Goal: Information Seeking & Learning: Learn about a topic

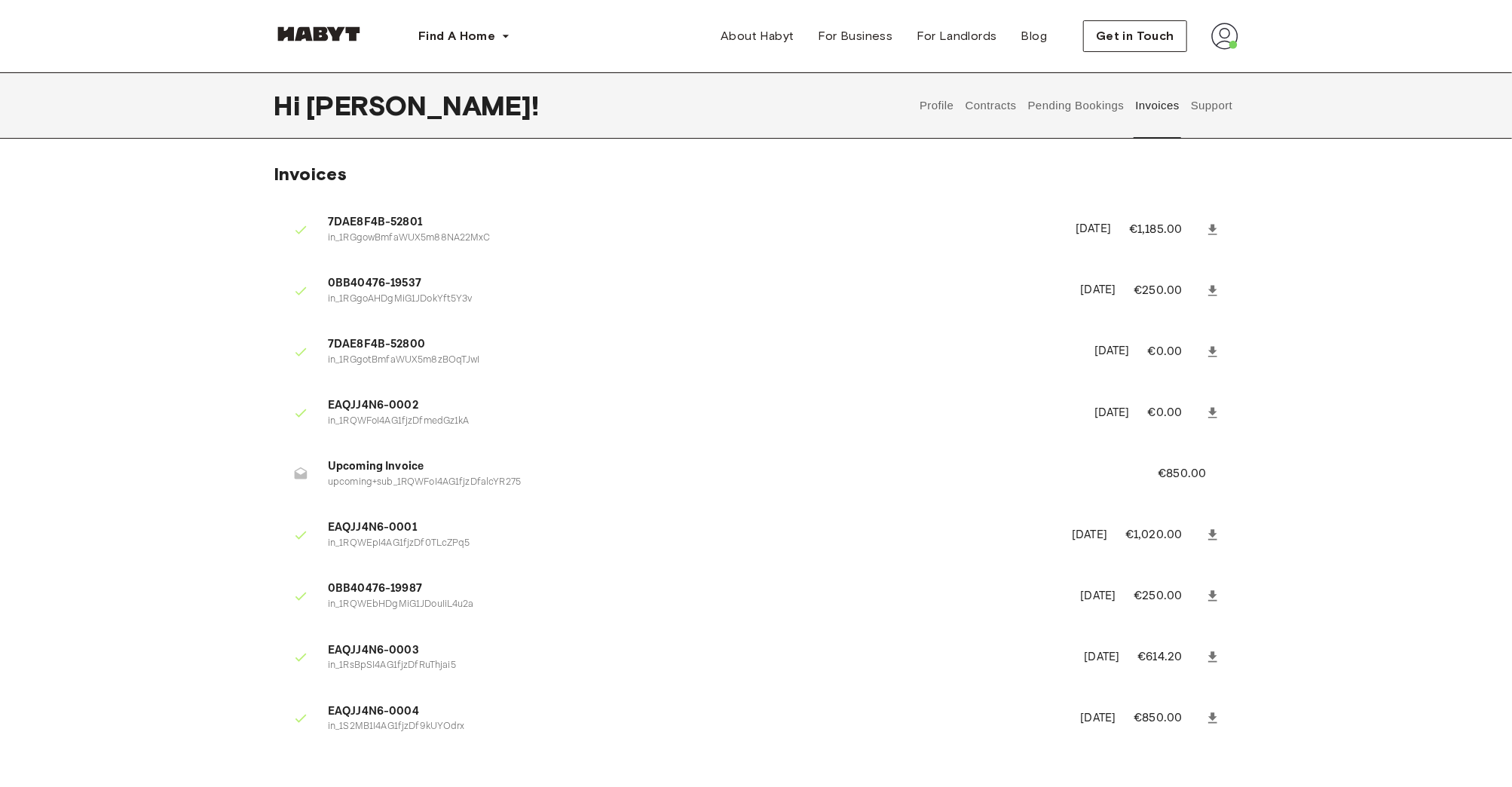
click at [1070, 128] on button "Pending Bookings" at bounding box center [1076, 105] width 100 height 66
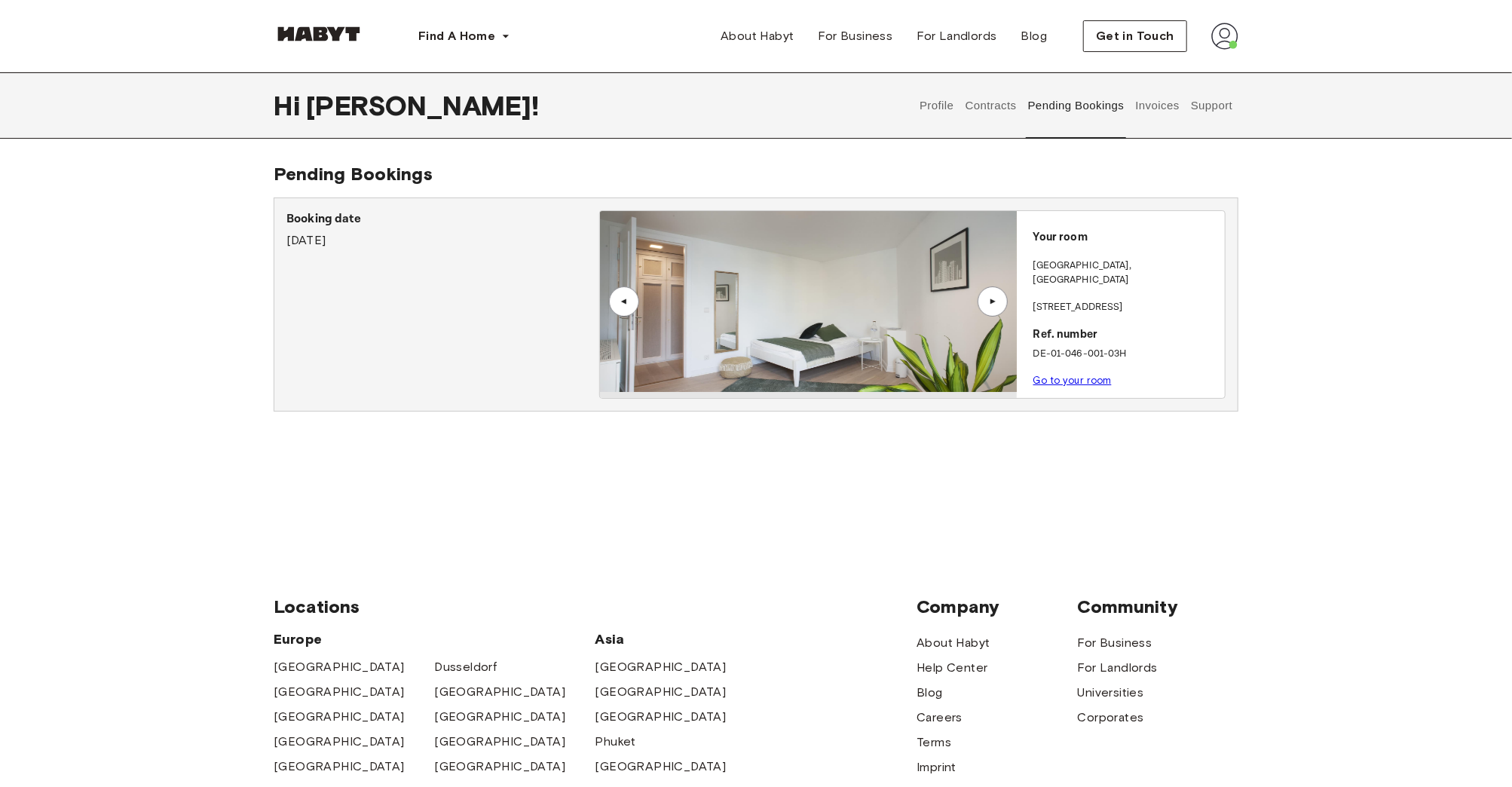
click at [860, 295] on img at bounding box center [808, 302] width 416 height 181
click at [1026, 109] on button "Pending Bookings" at bounding box center [1076, 105] width 100 height 66
click at [1004, 121] on button "Contracts" at bounding box center [991, 105] width 55 height 66
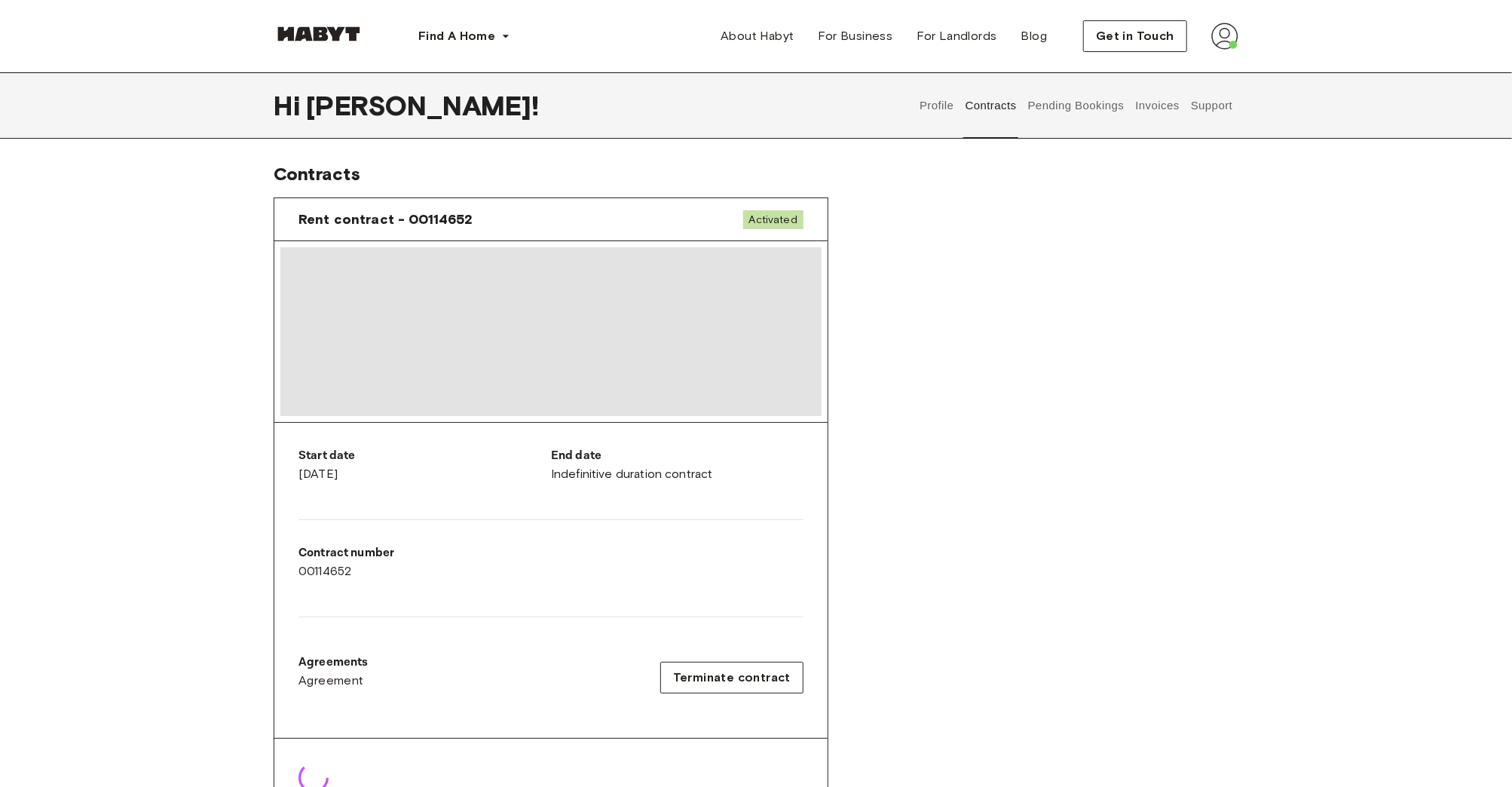
click at [494, 352] on span at bounding box center [551, 331] width 541 height 169
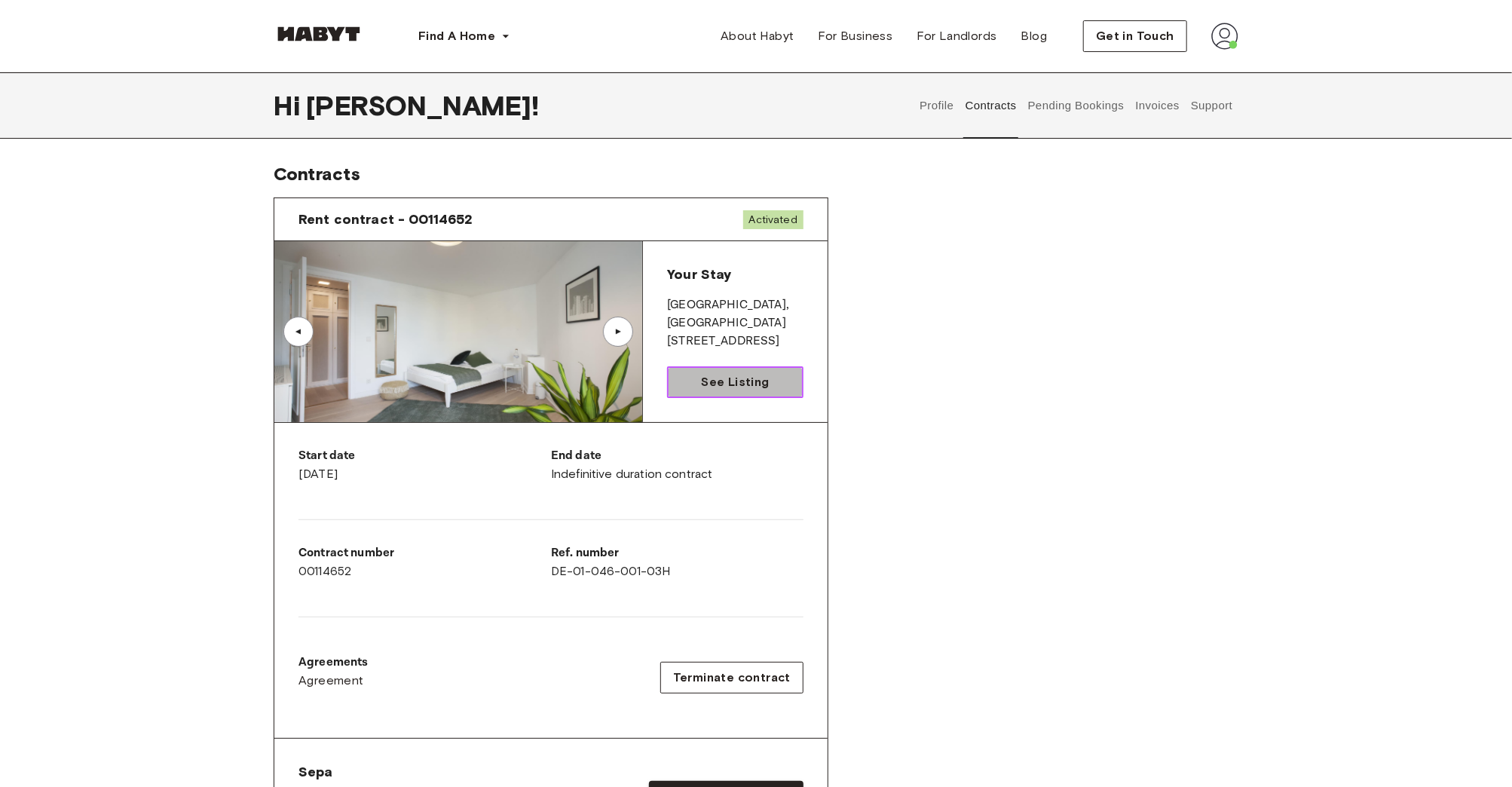
click at [742, 391] on span "See Listing" at bounding box center [734, 382] width 68 height 18
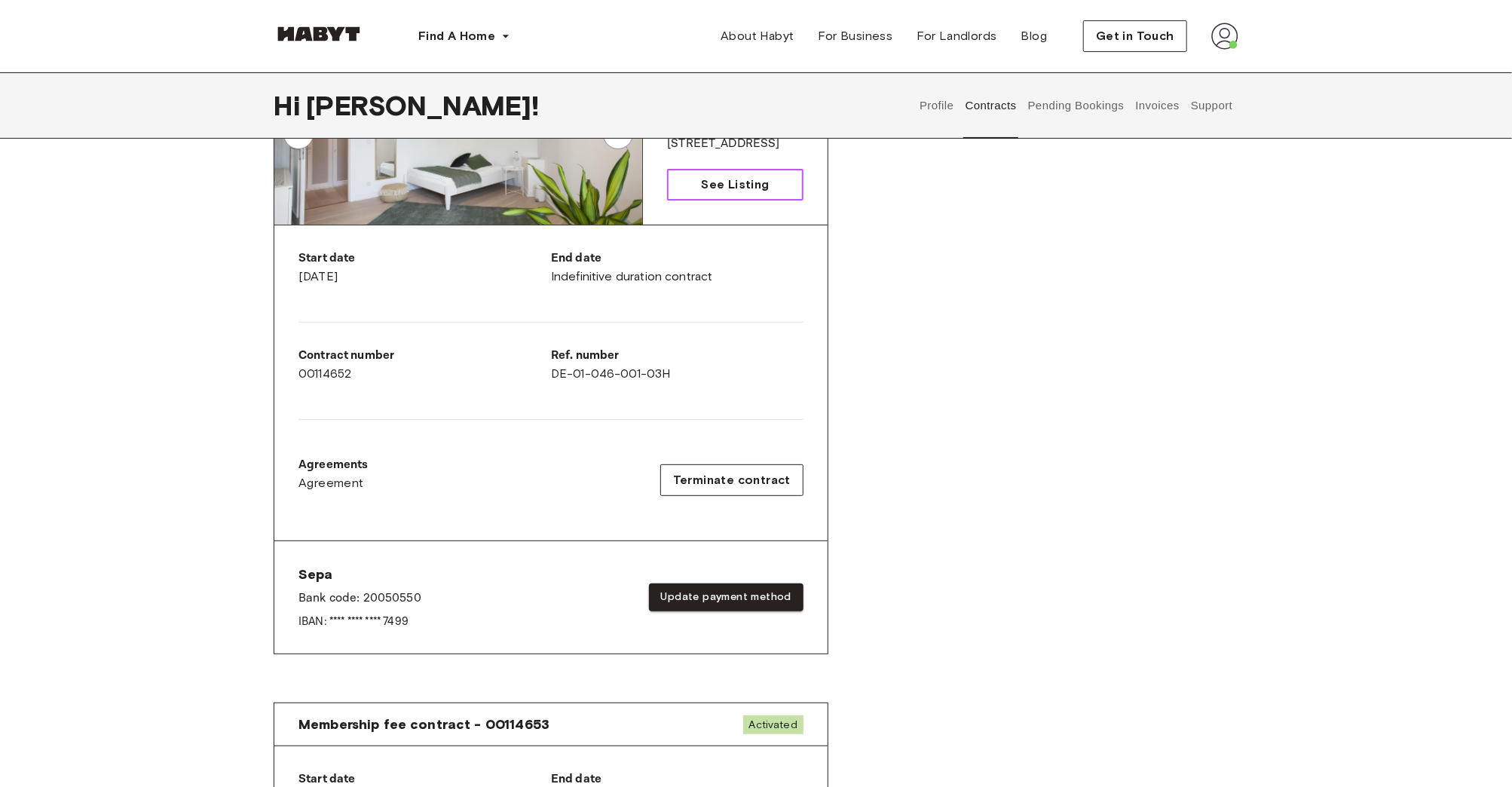
scroll to position [200, 0]
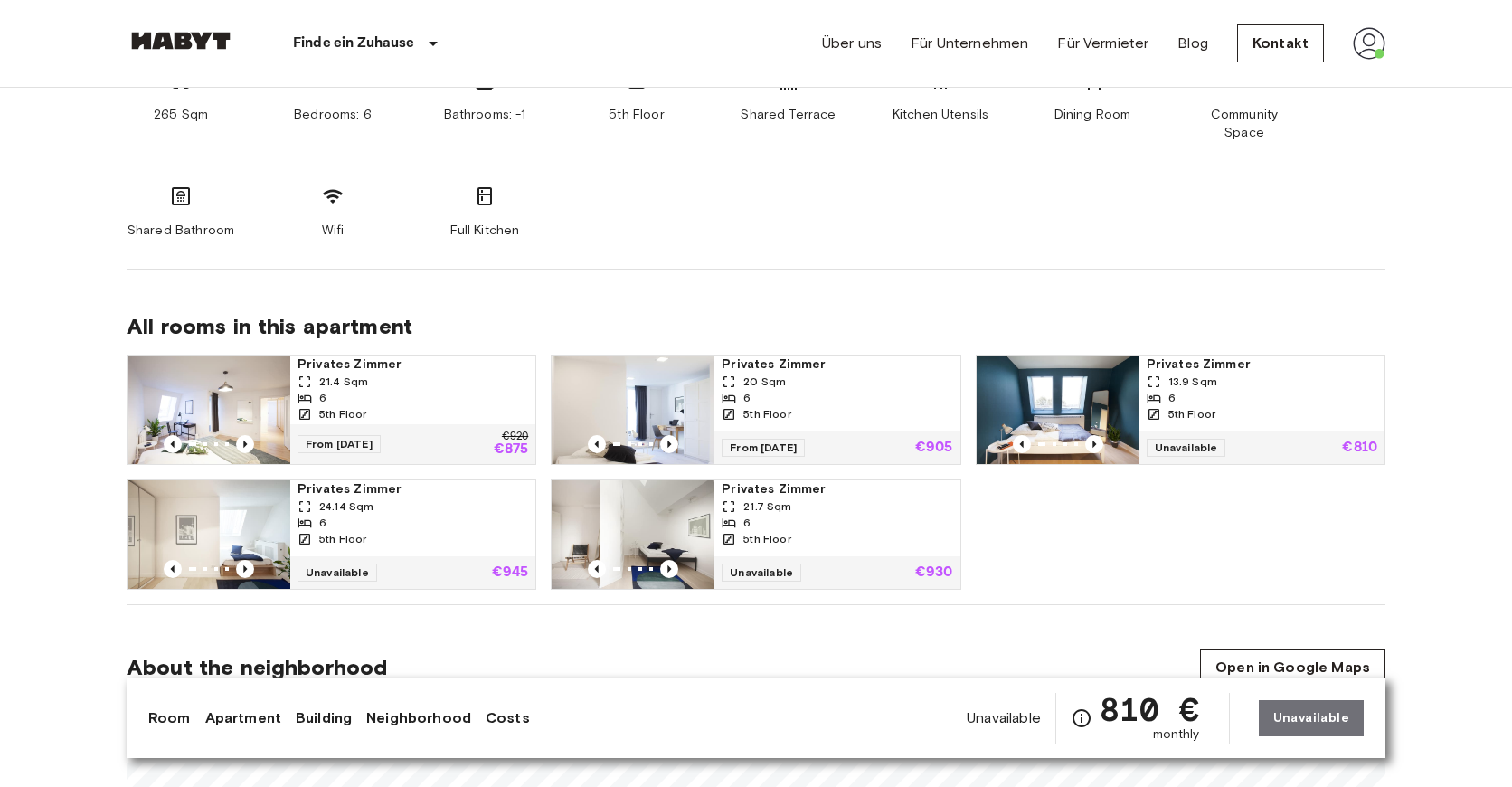
scroll to position [1085, 0]
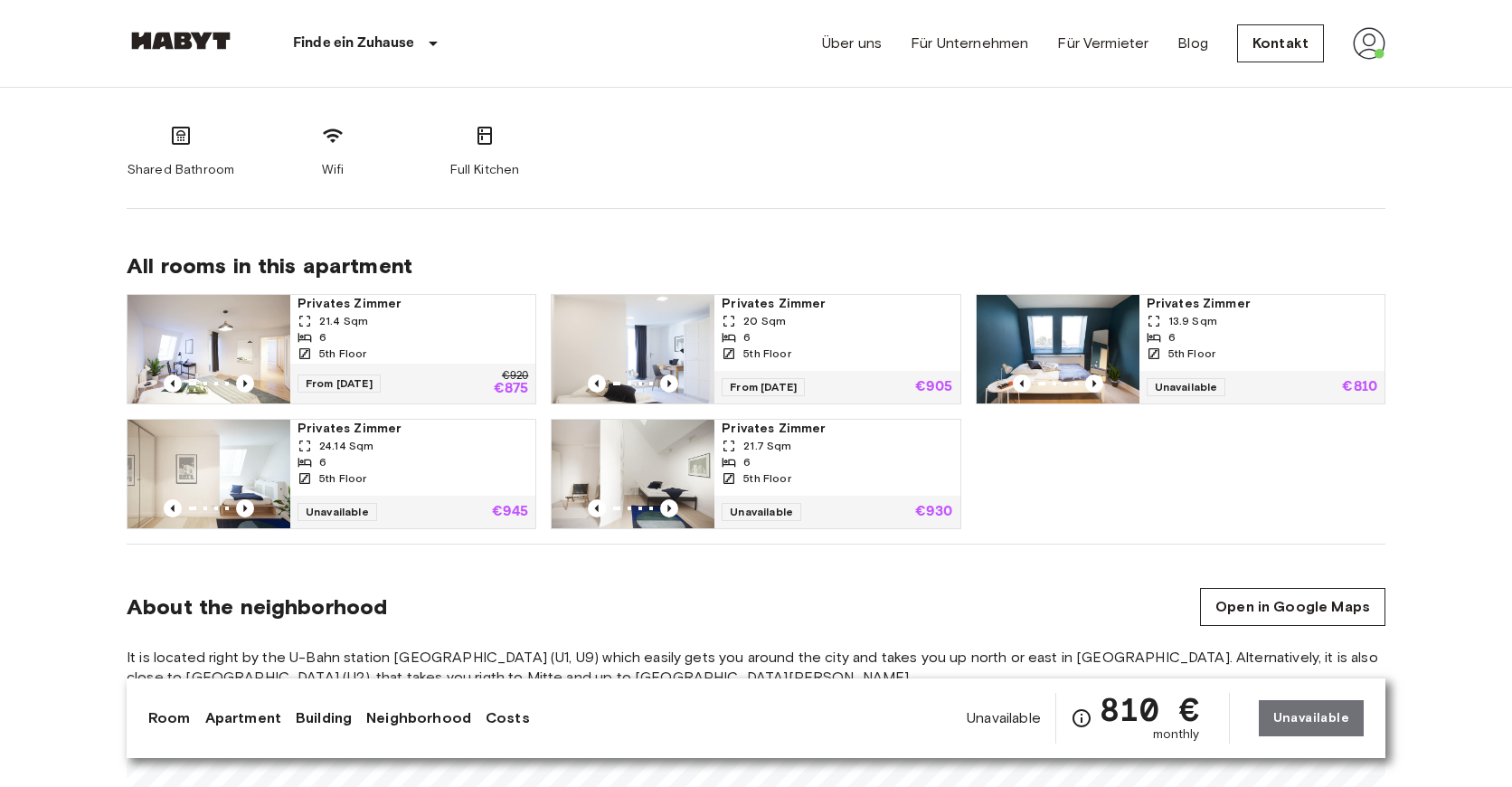
click at [223, 347] on img at bounding box center [208, 349] width 162 height 109
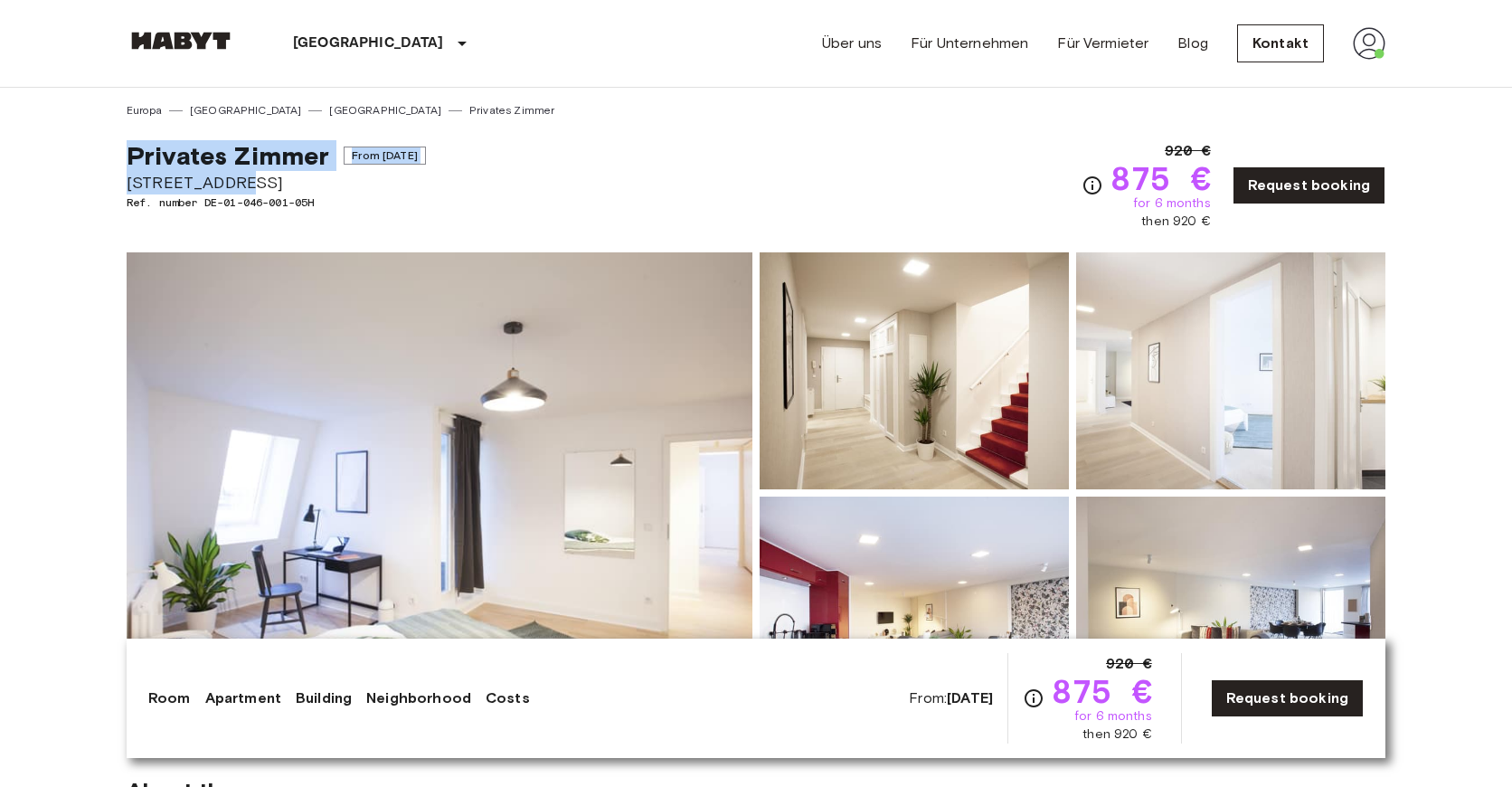
drag, startPoint x: 115, startPoint y: 158, endPoint x: 232, endPoint y: 175, distance: 118.2
click at [394, 187] on span "[STREET_ADDRESS]" at bounding box center [277, 183] width 300 height 23
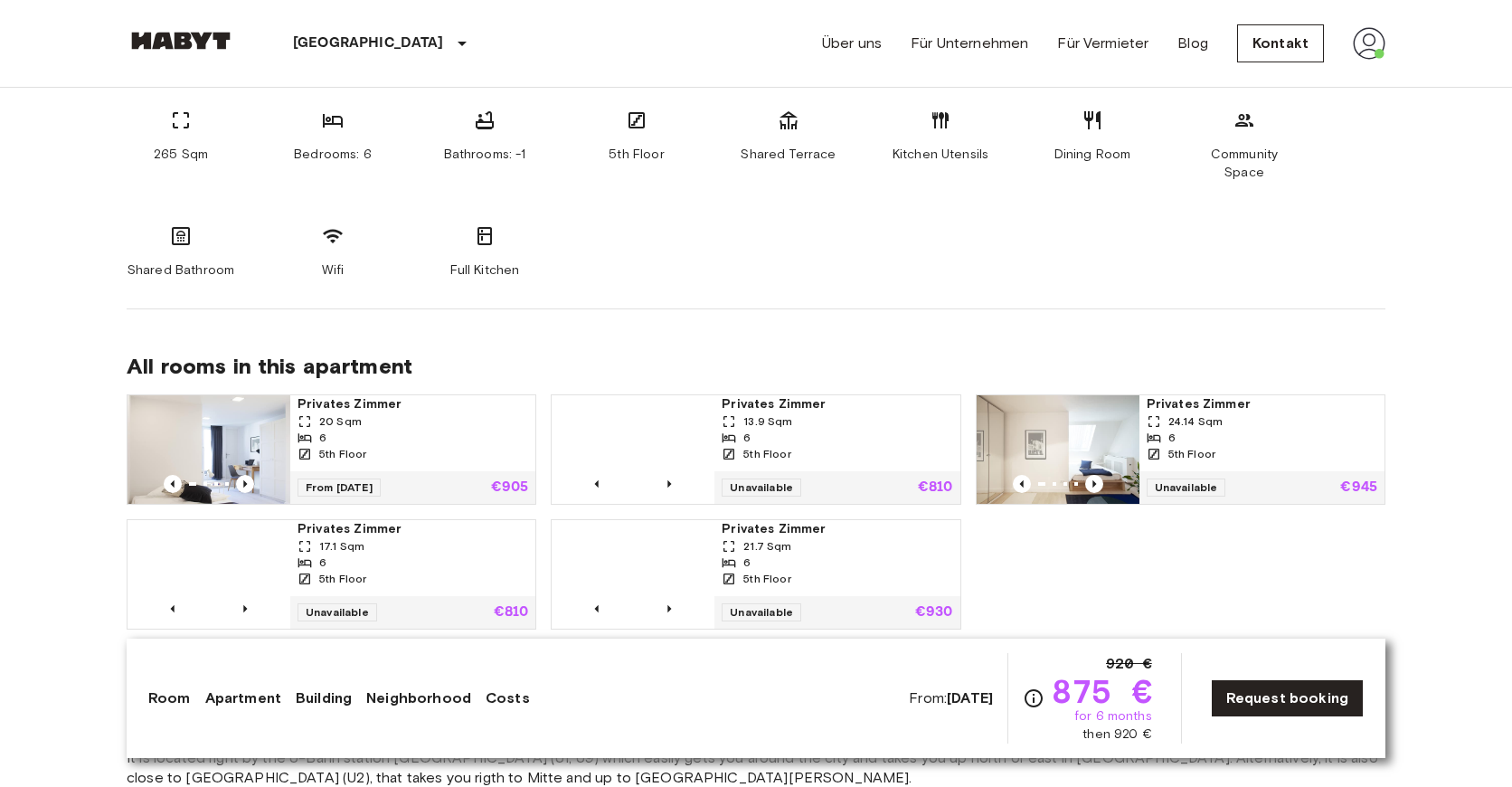
scroll to position [1206, 0]
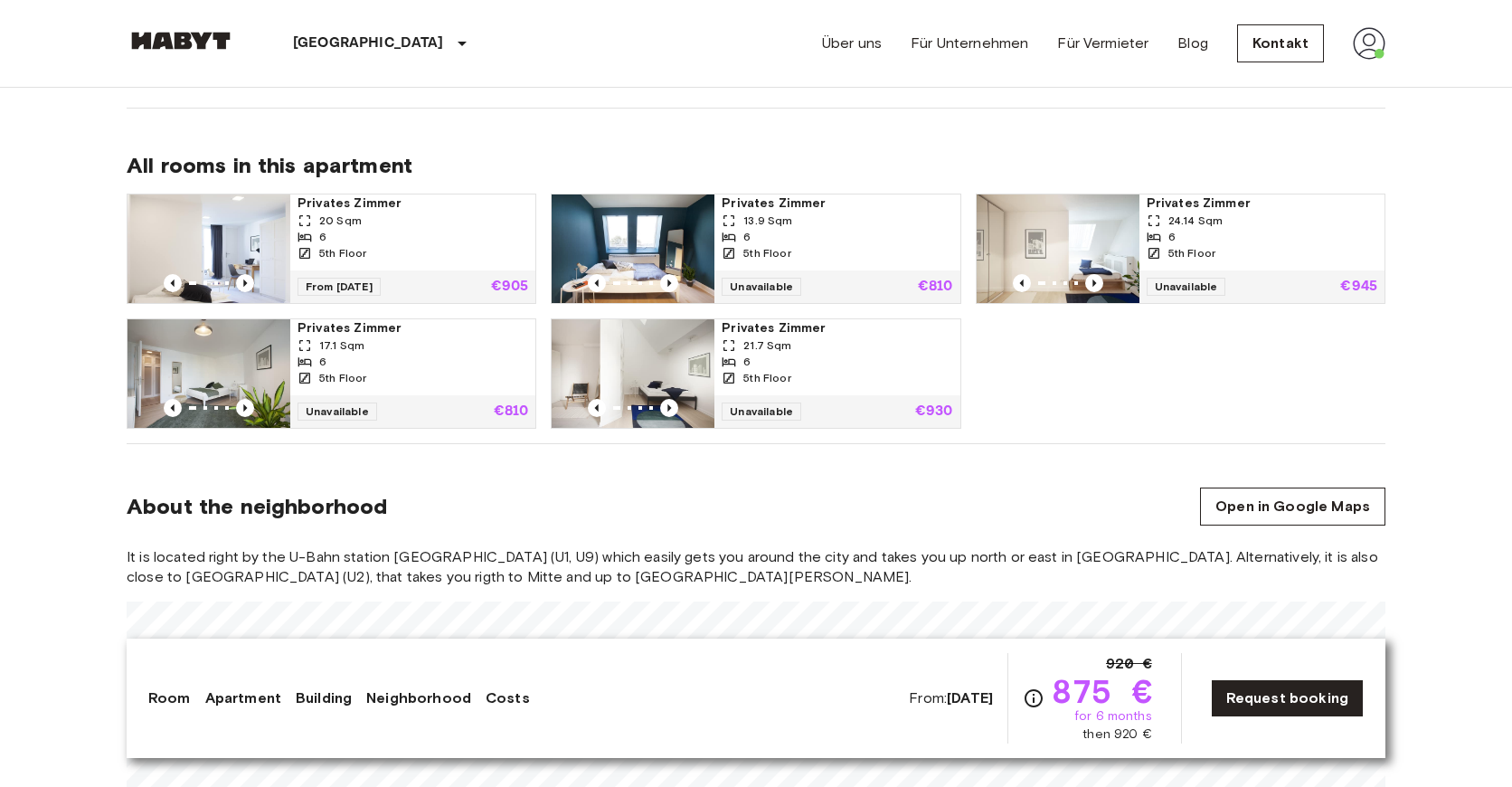
click at [223, 238] on img at bounding box center [208, 248] width 162 height 109
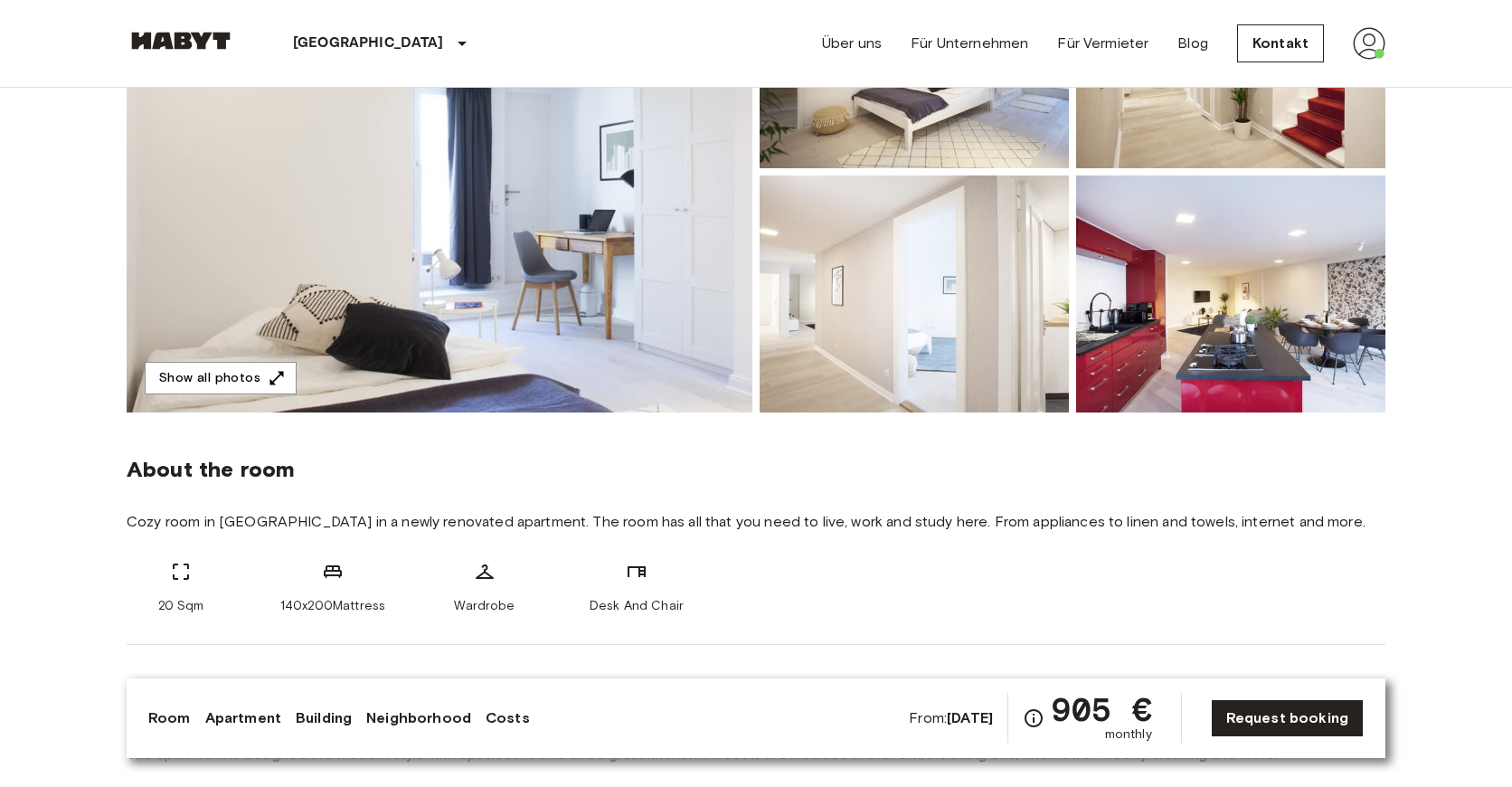
scroll to position [201, 0]
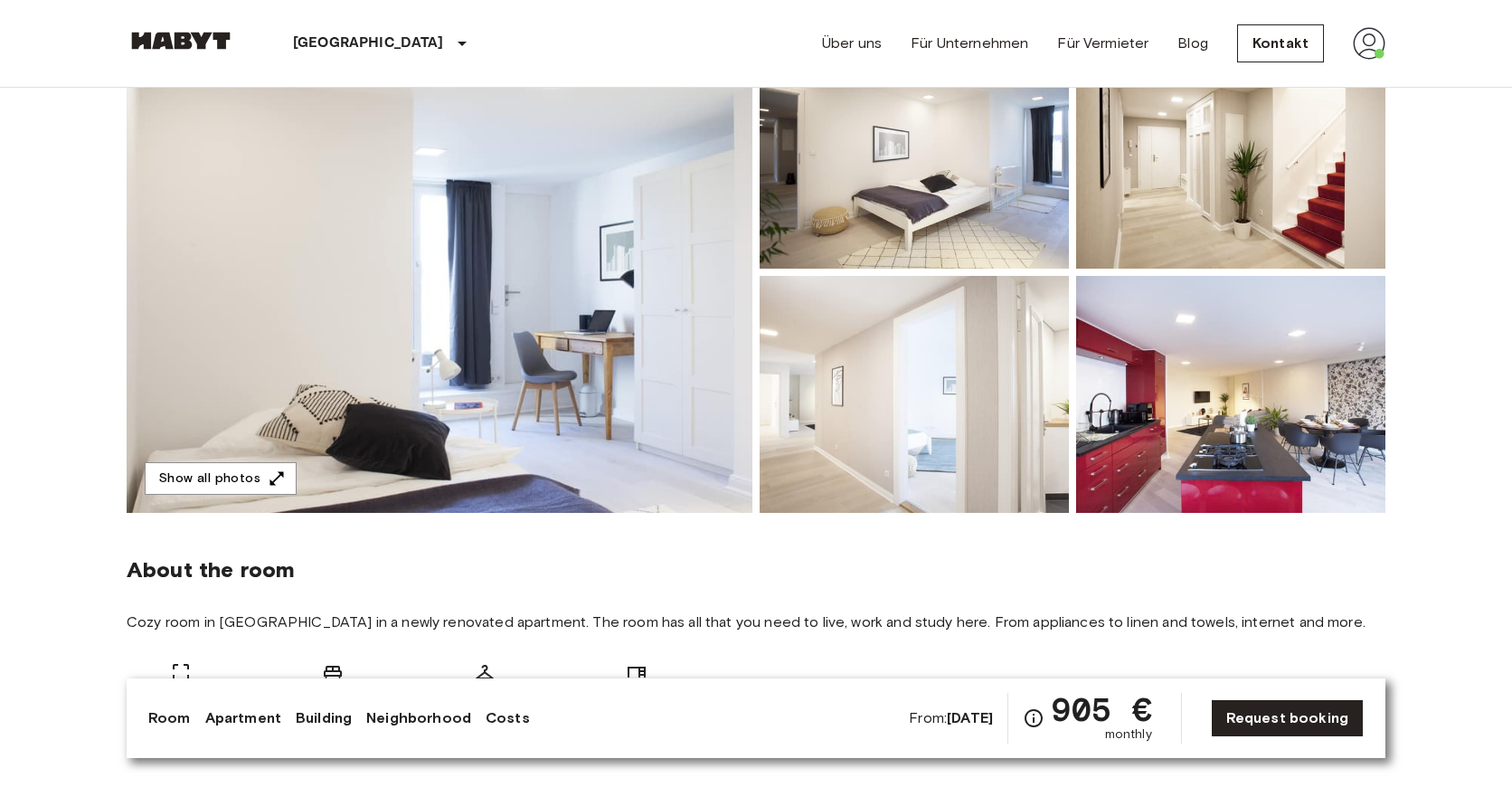
click at [651, 390] on img at bounding box center [439, 272] width 625 height 481
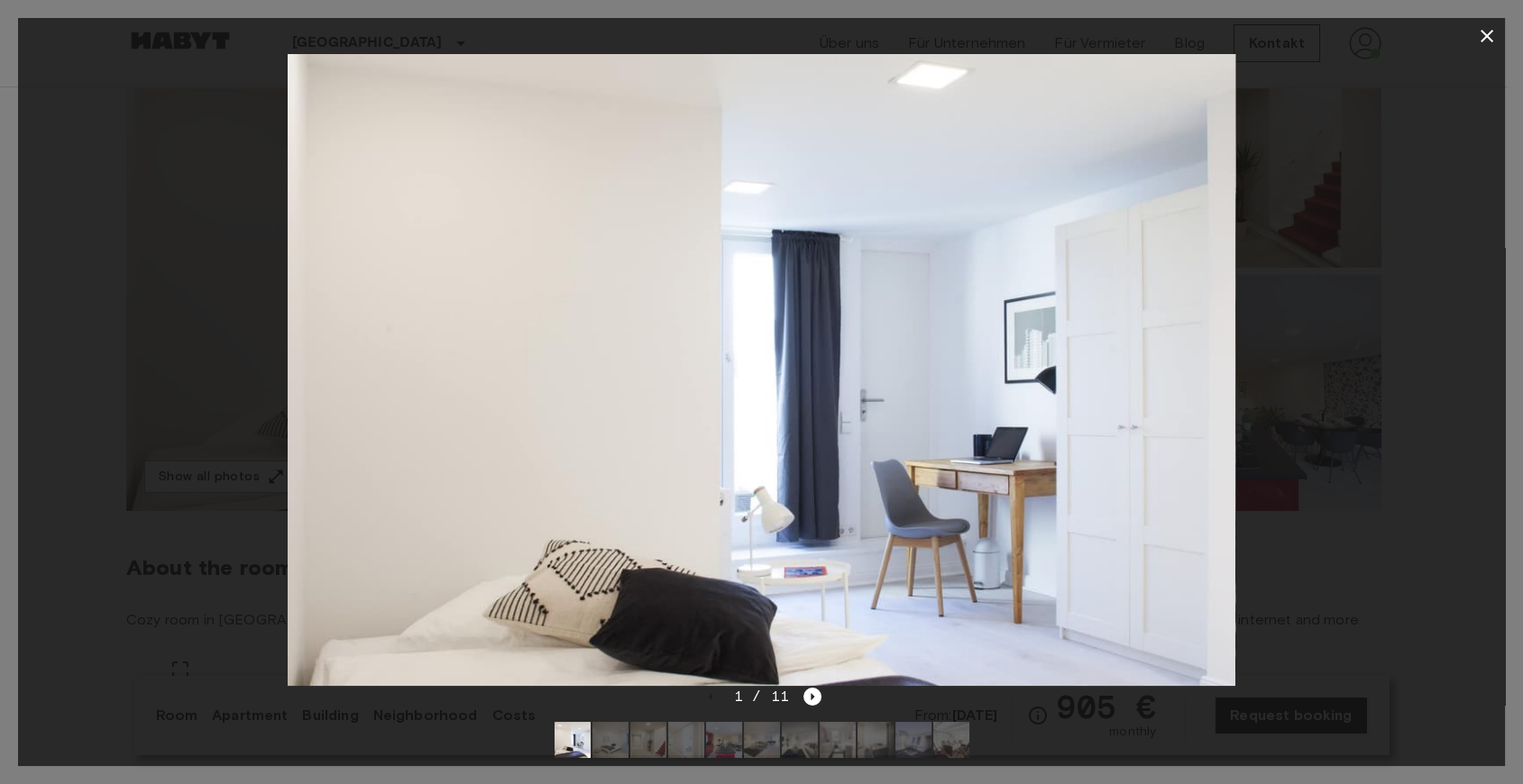
click at [1421, 285] on div at bounding box center [762, 370] width 1487 height 632
click at [801, 690] on div "1 / 11" at bounding box center [761, 696] width 120 height 22
click at [809, 697] on icon "Next image" at bounding box center [812, 696] width 18 height 18
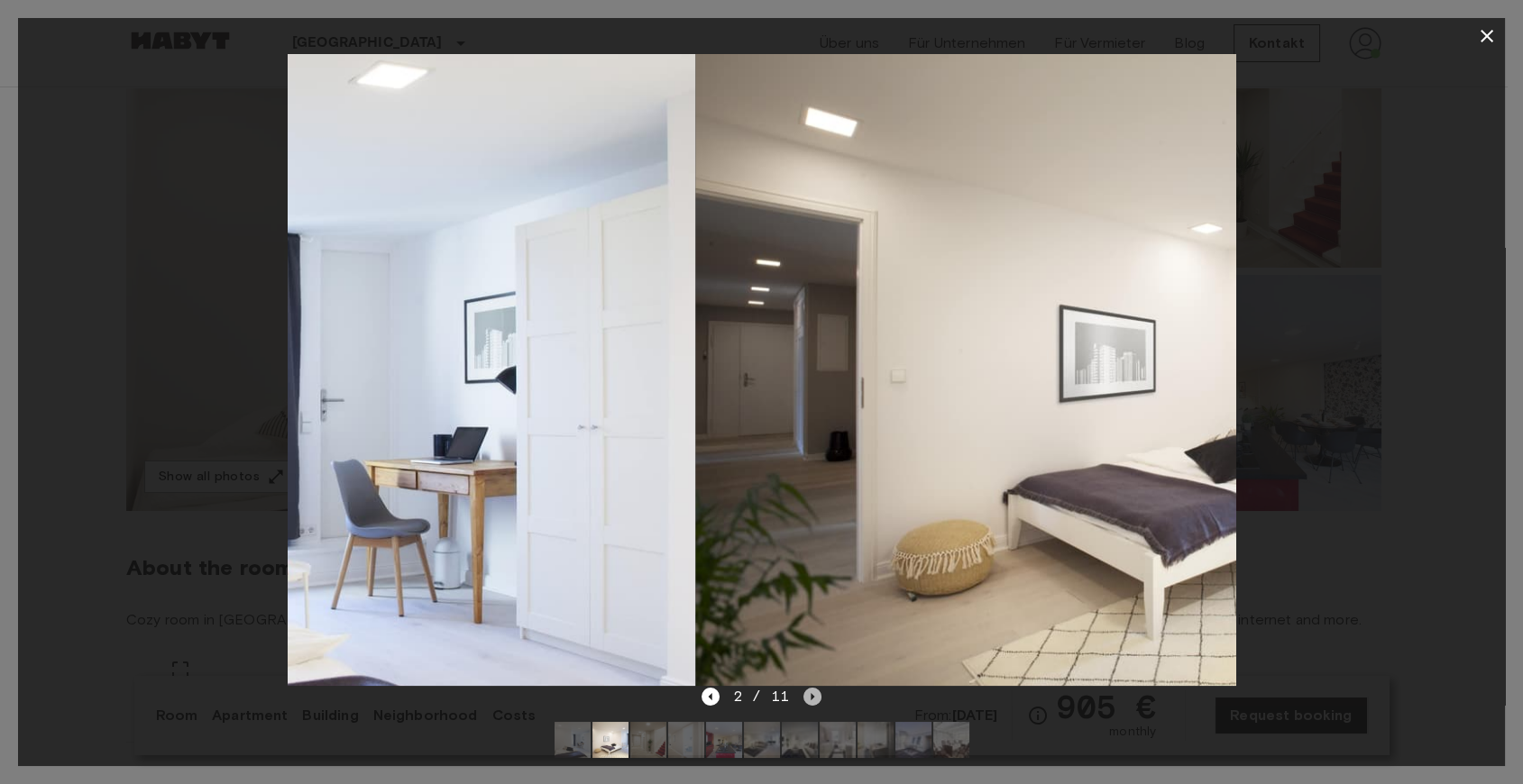
click at [810, 697] on icon "Next image" at bounding box center [812, 697] width 4 height 8
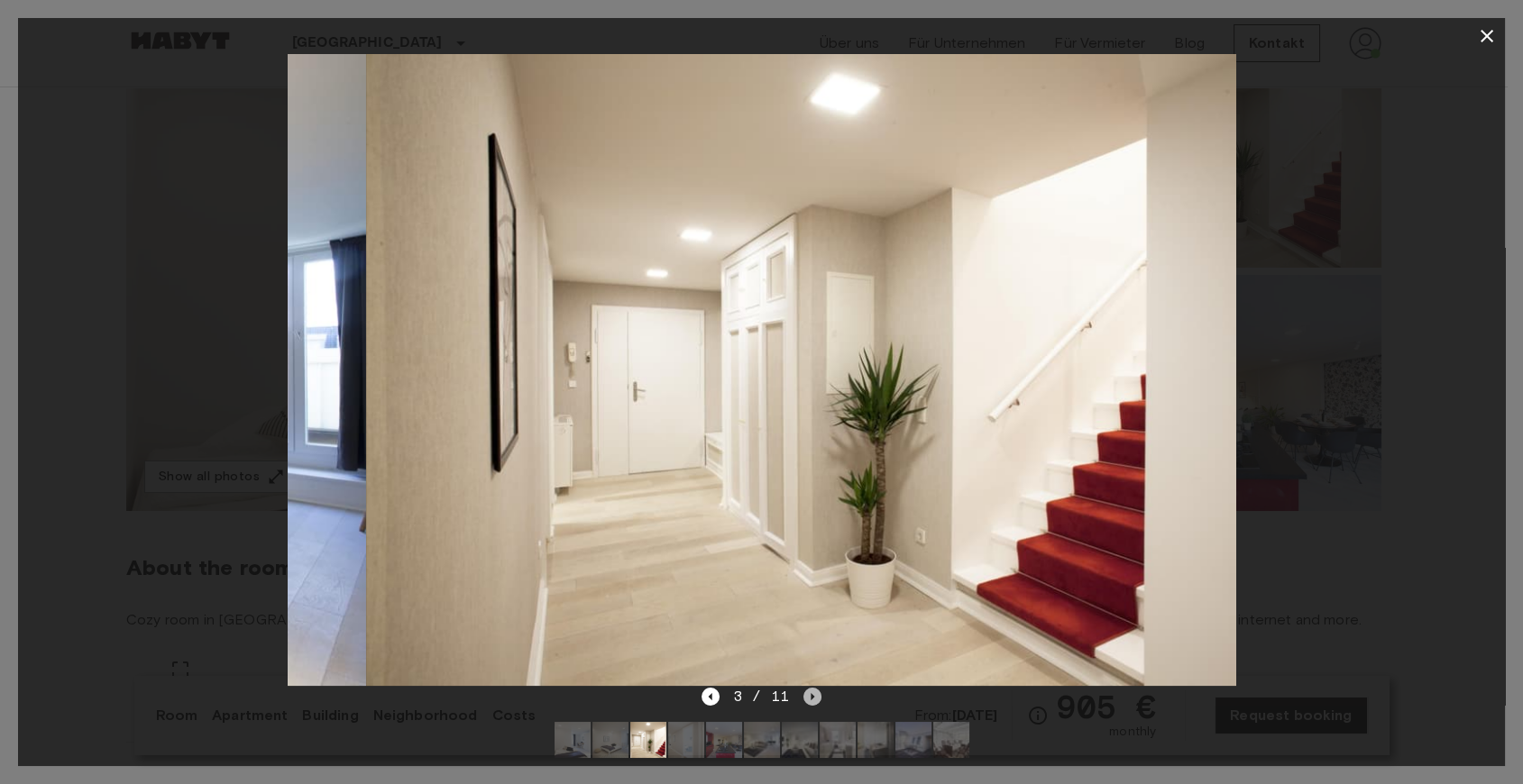
click at [808, 697] on icon "Next image" at bounding box center [812, 696] width 18 height 18
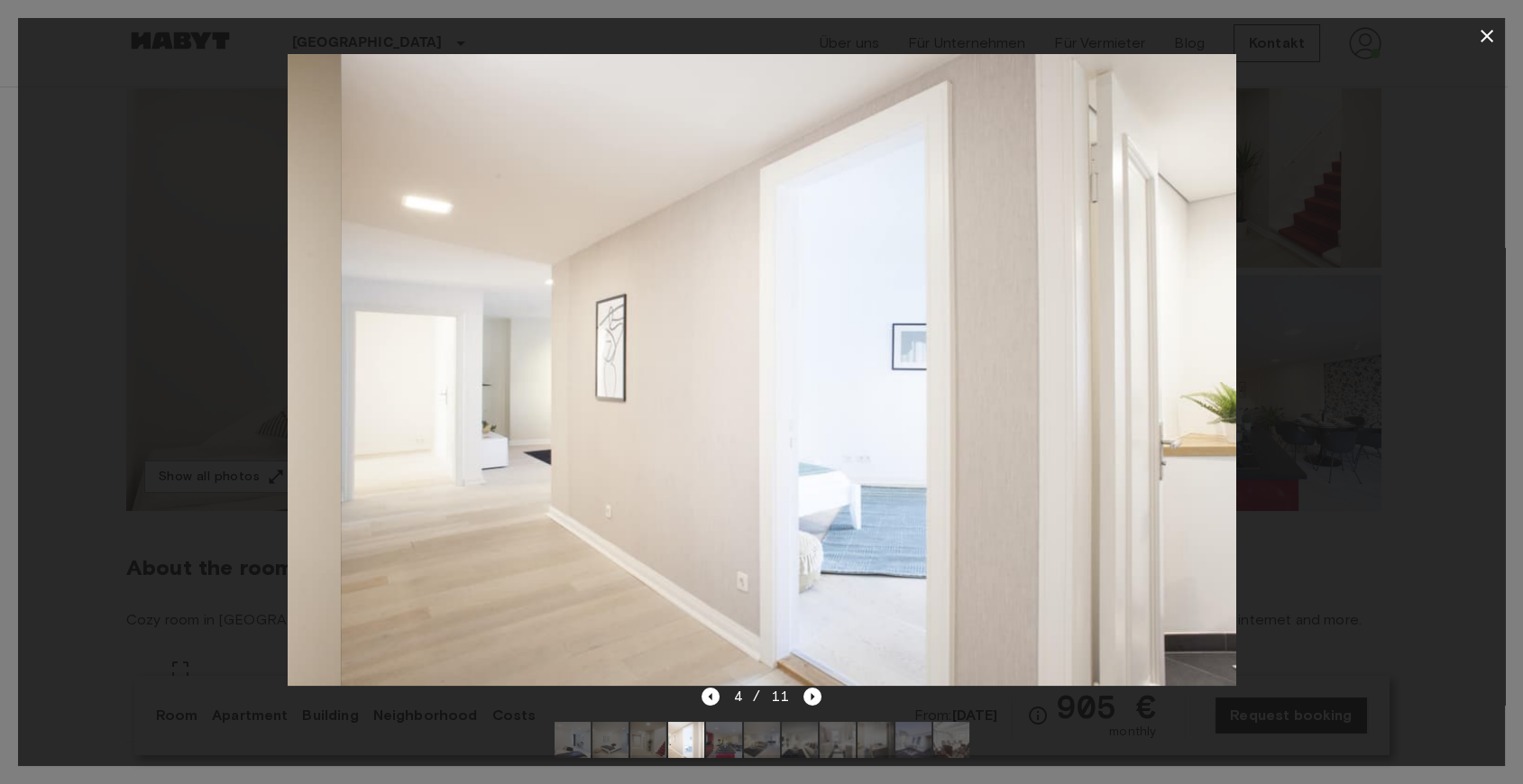
click at [1327, 476] on div at bounding box center [762, 370] width 1487 height 632
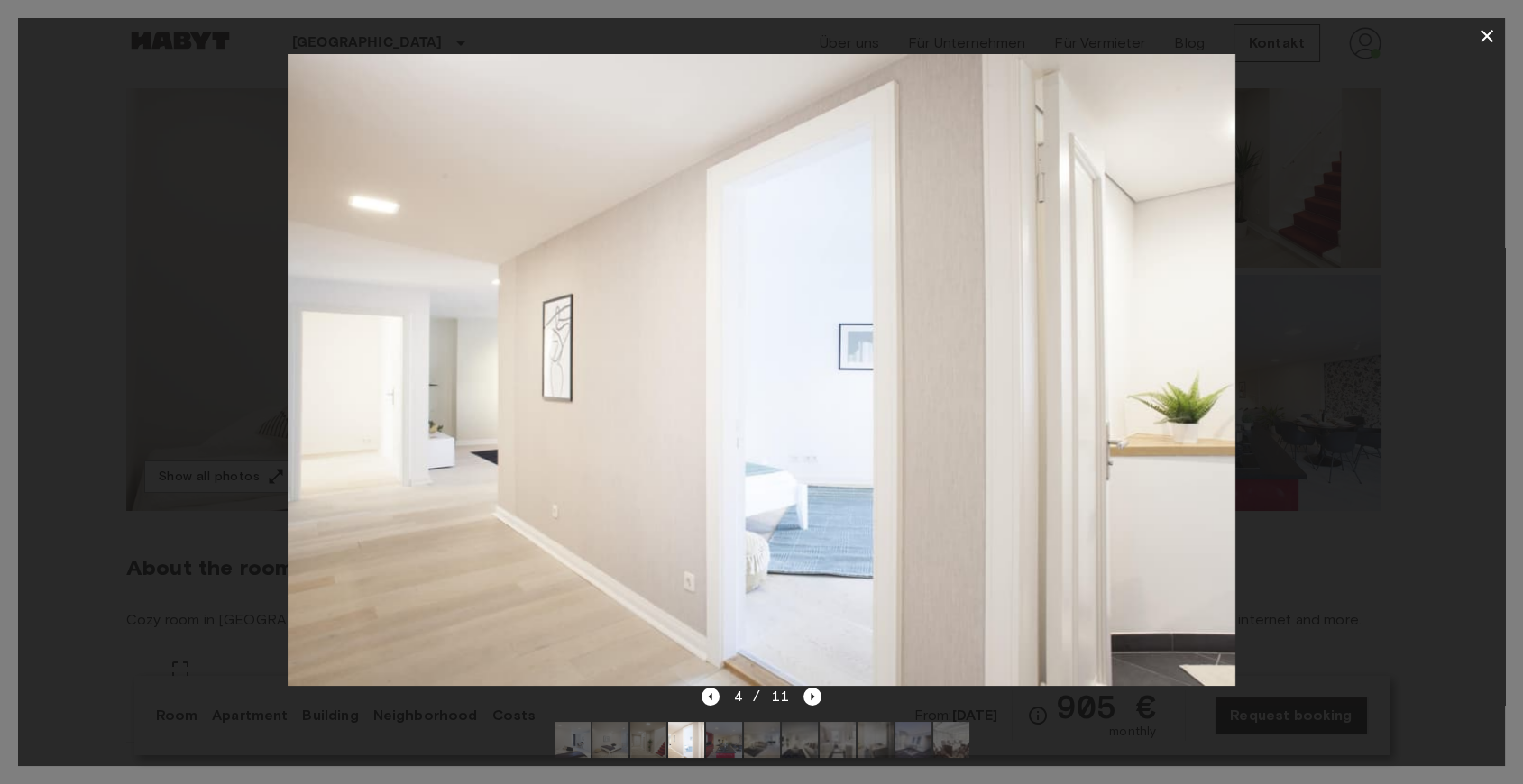
click at [1485, 38] on icon "button" at bounding box center [1486, 35] width 12 height 12
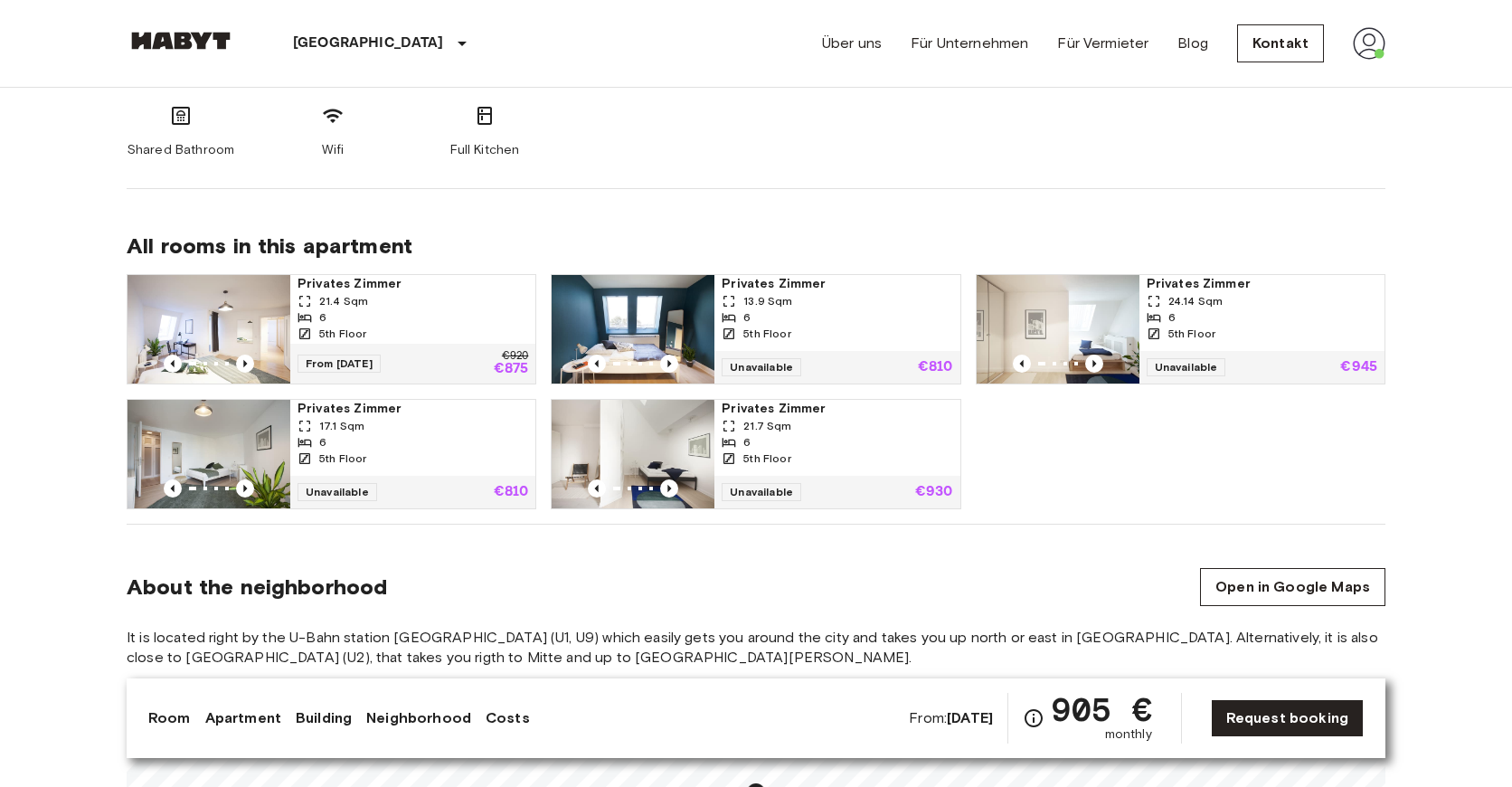
scroll to position [1206, 0]
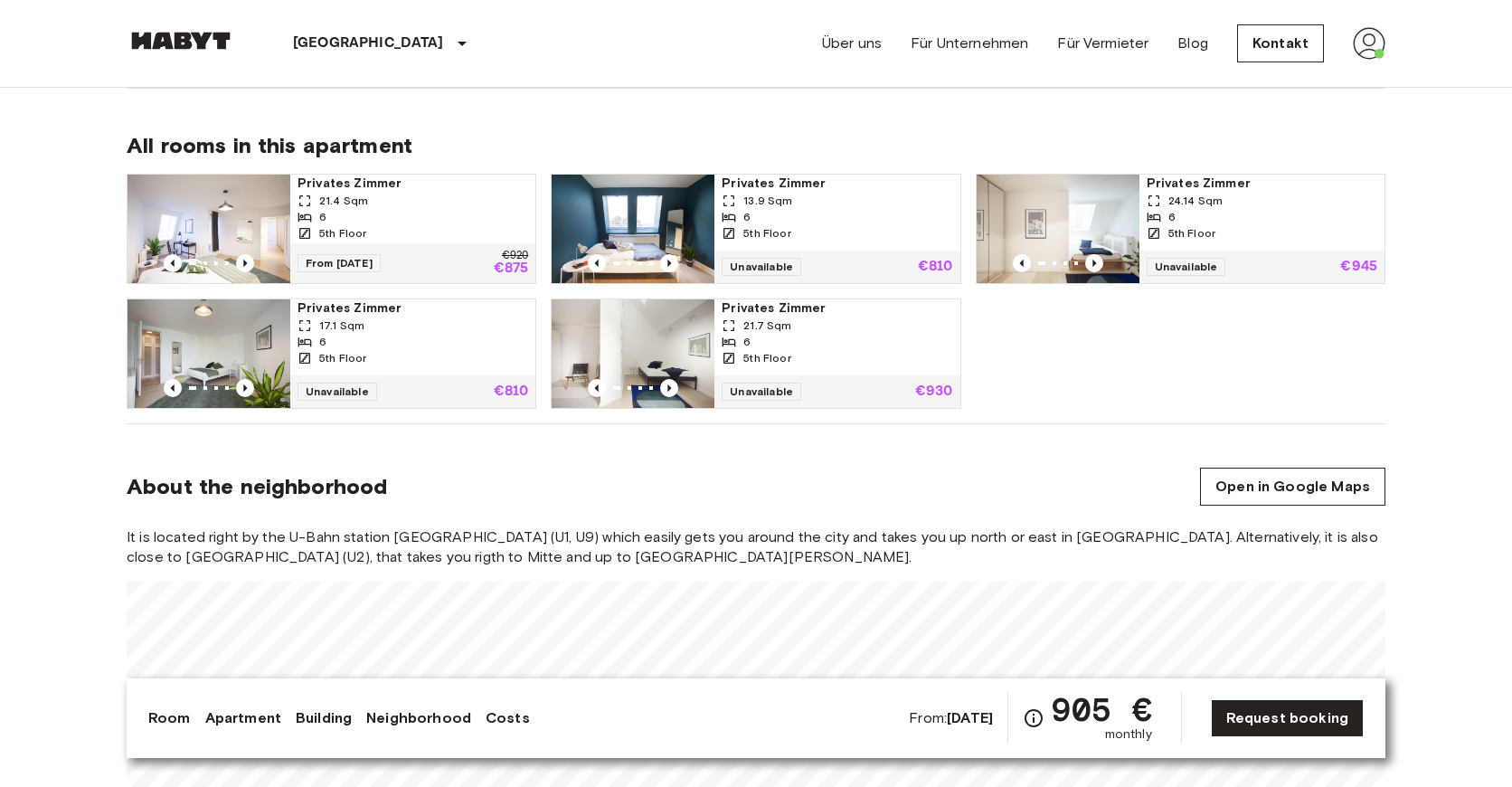
click at [1101, 317] on div "Privates Zimmer 21.4 Sqm 6 5th Floor From 04 Oct 25 €920 €875 Privates Zimmer 1…" at bounding box center [748, 284] width 1273 height 250
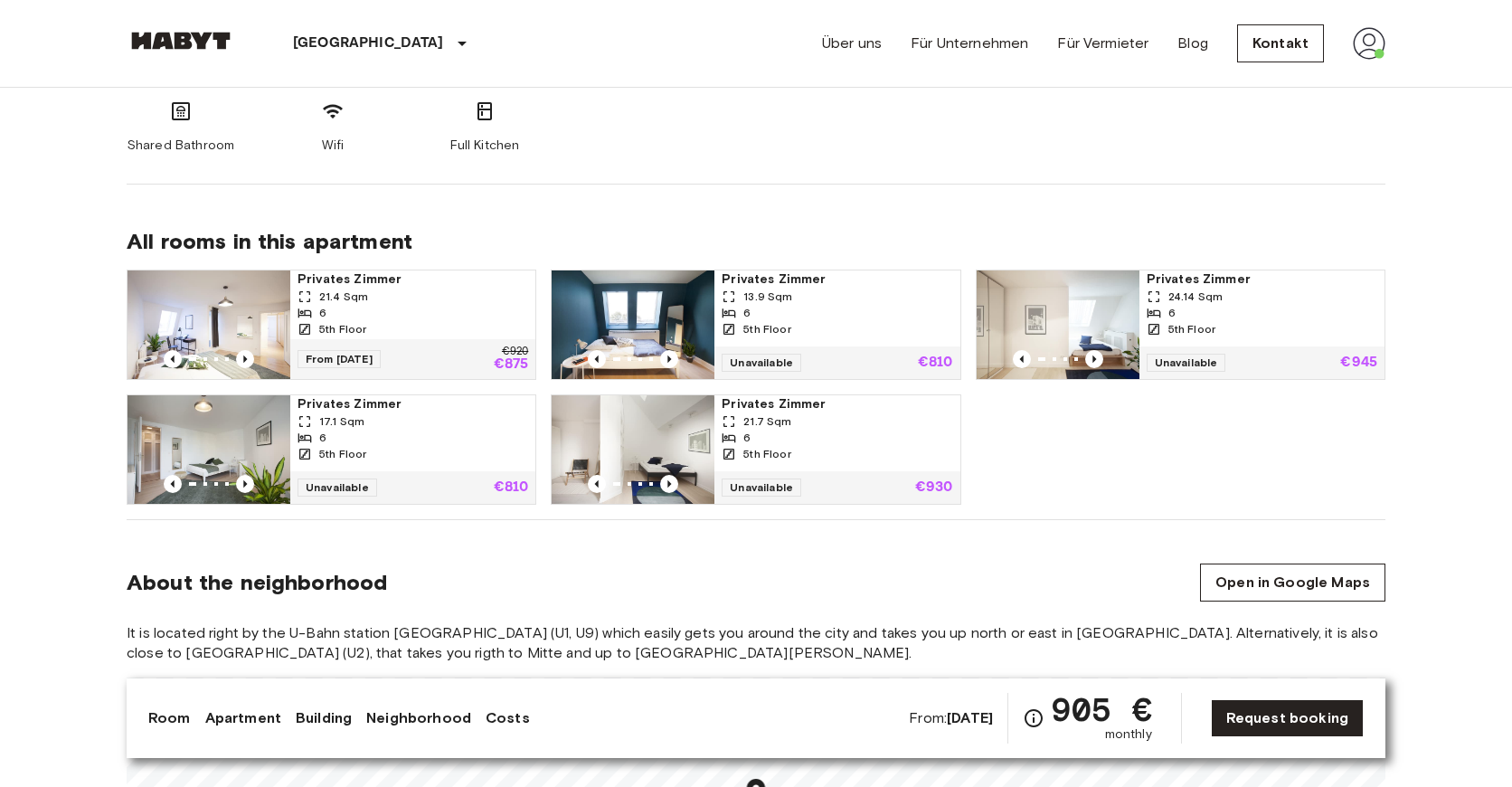
scroll to position [1105, 0]
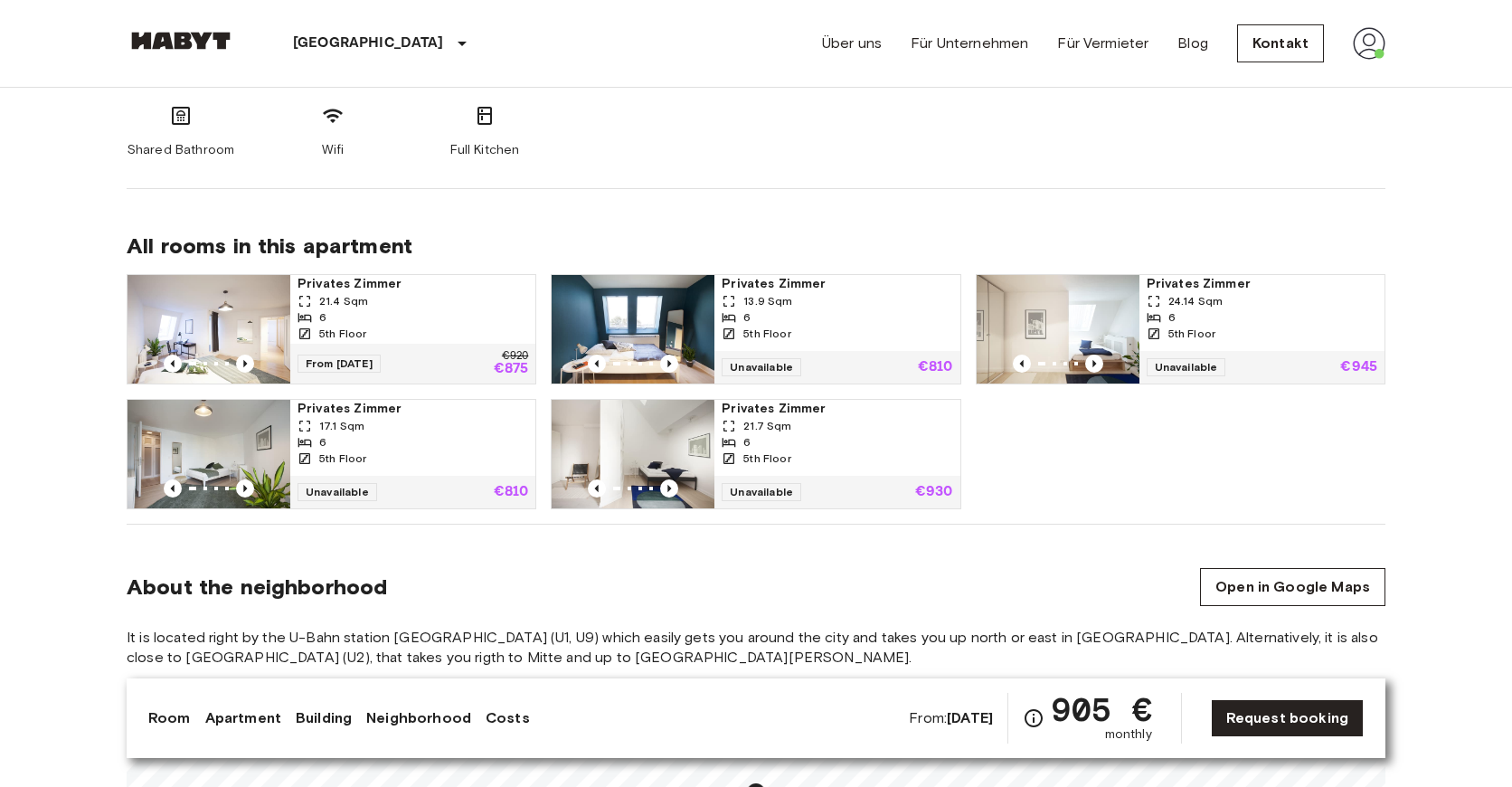
click at [240, 312] on img at bounding box center [208, 329] width 162 height 109
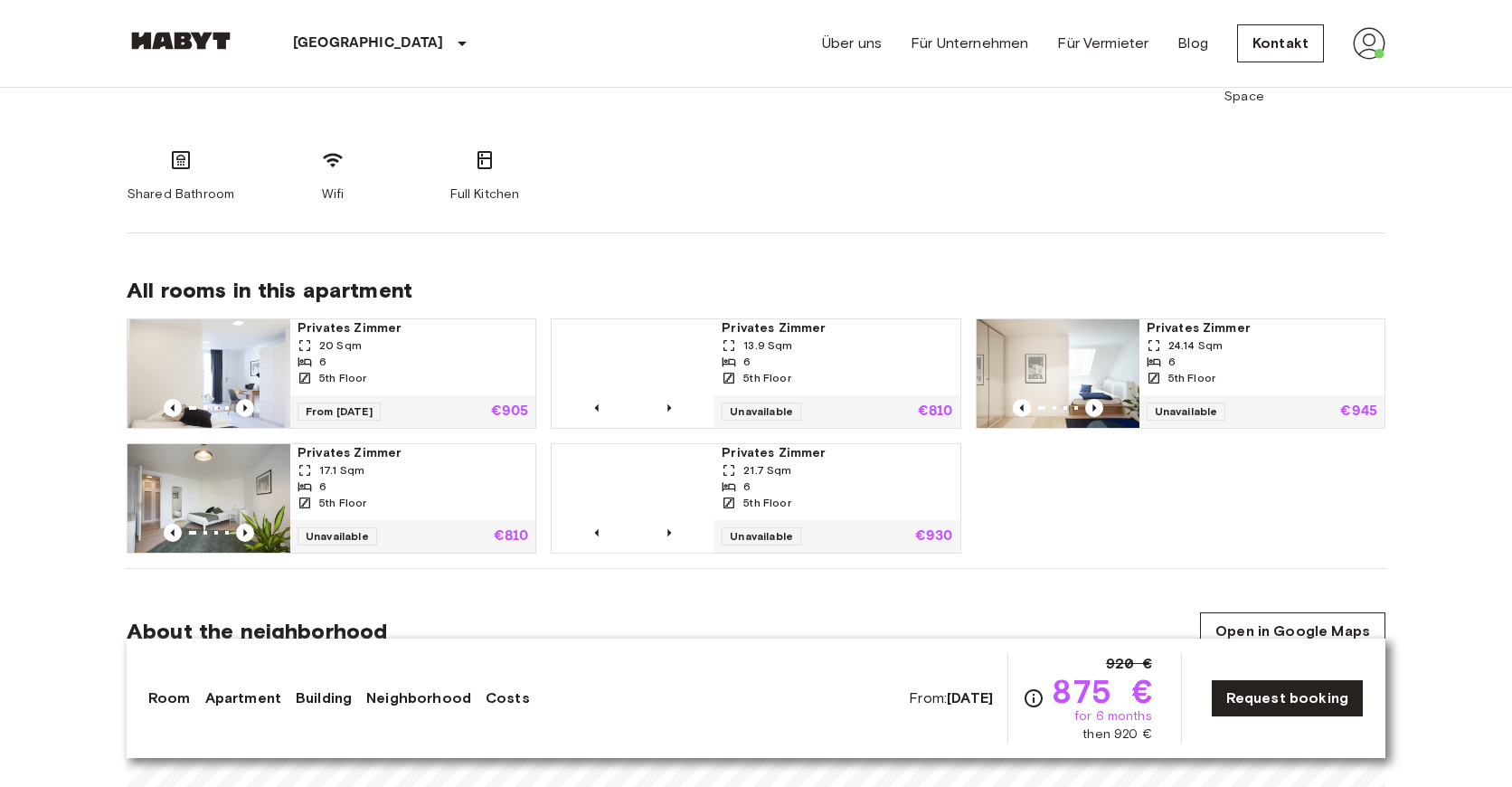
scroll to position [1206, 0]
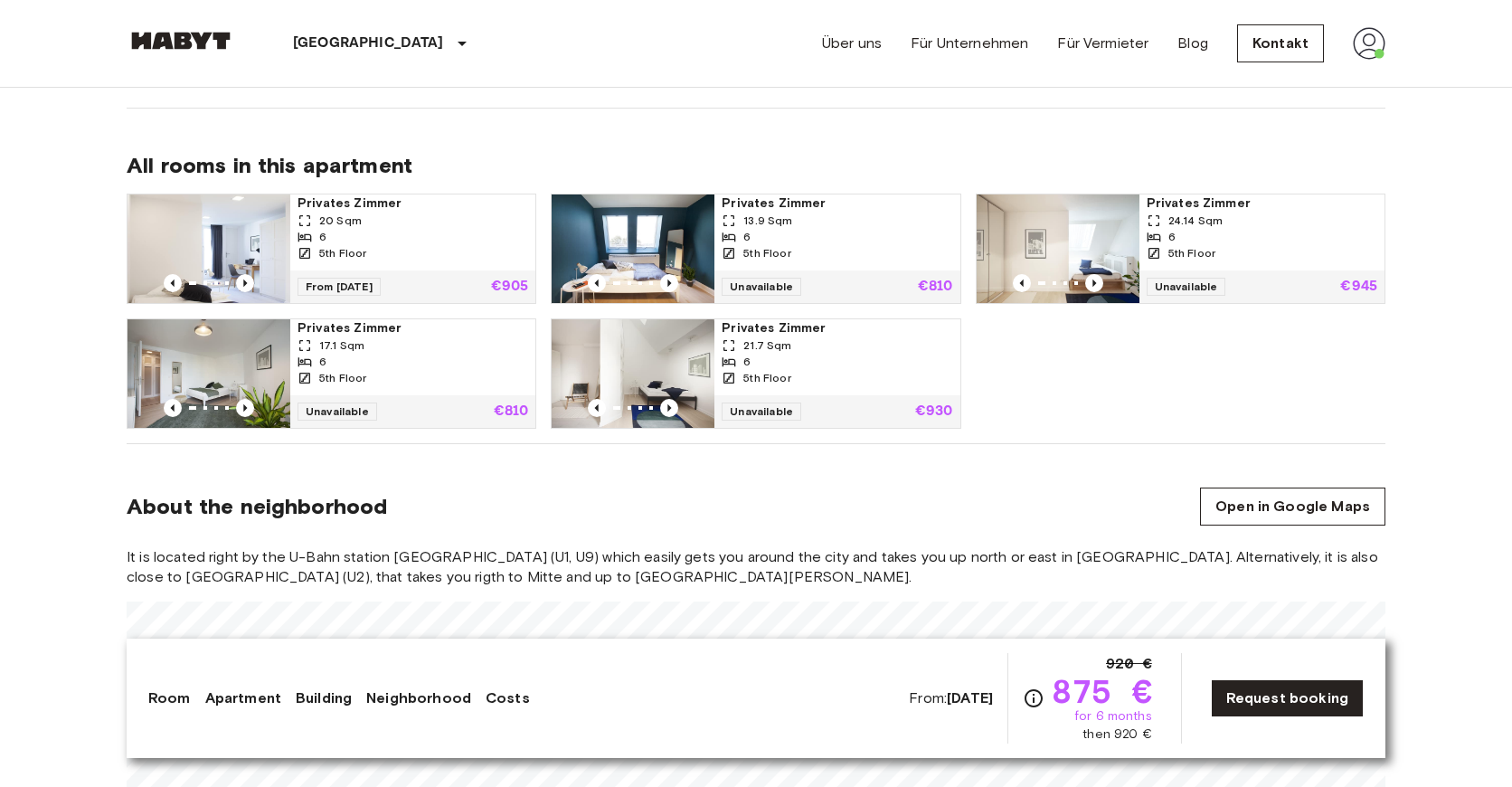
click at [218, 242] on img at bounding box center [208, 248] width 162 height 109
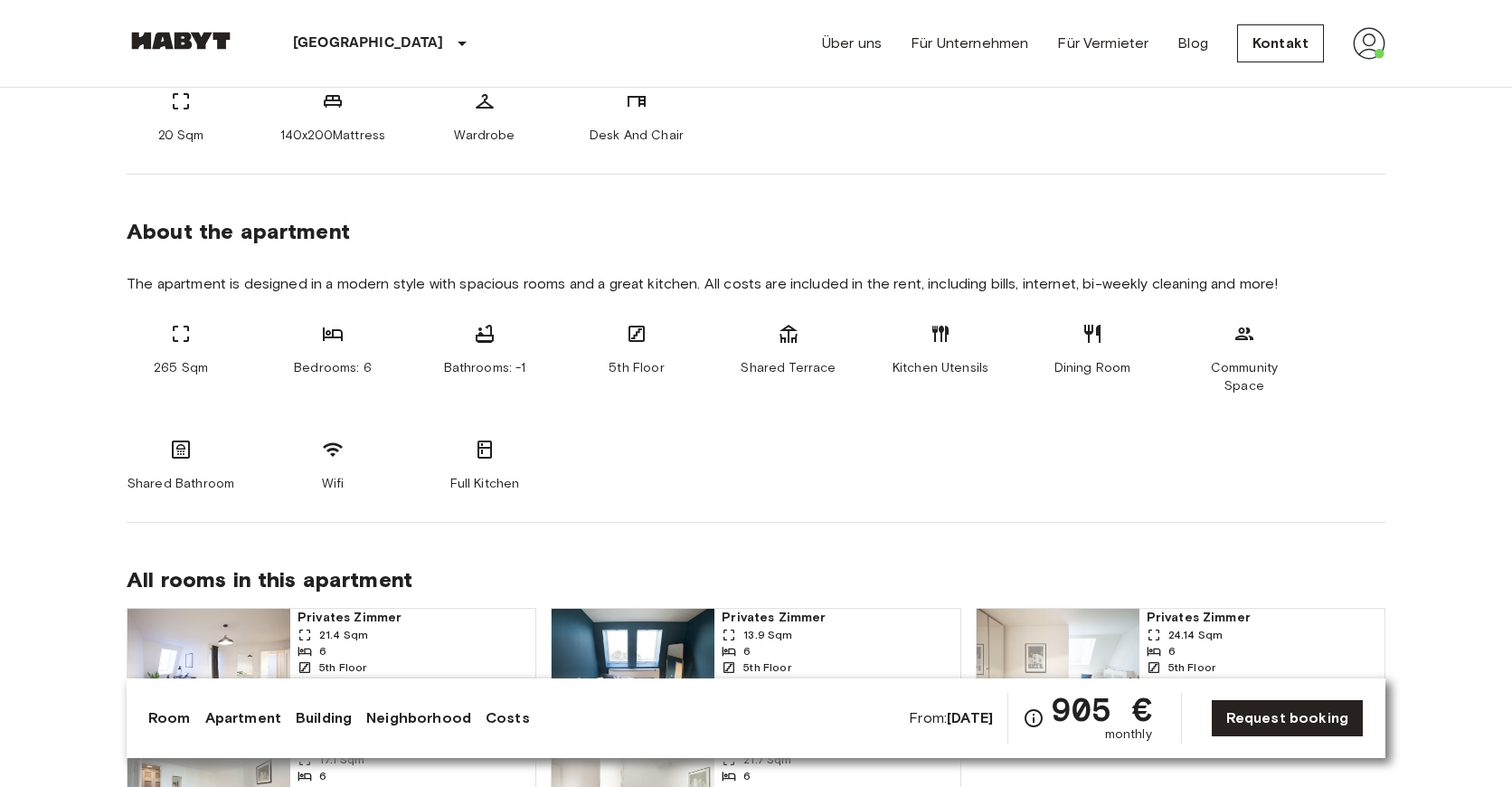
scroll to position [1105, 0]
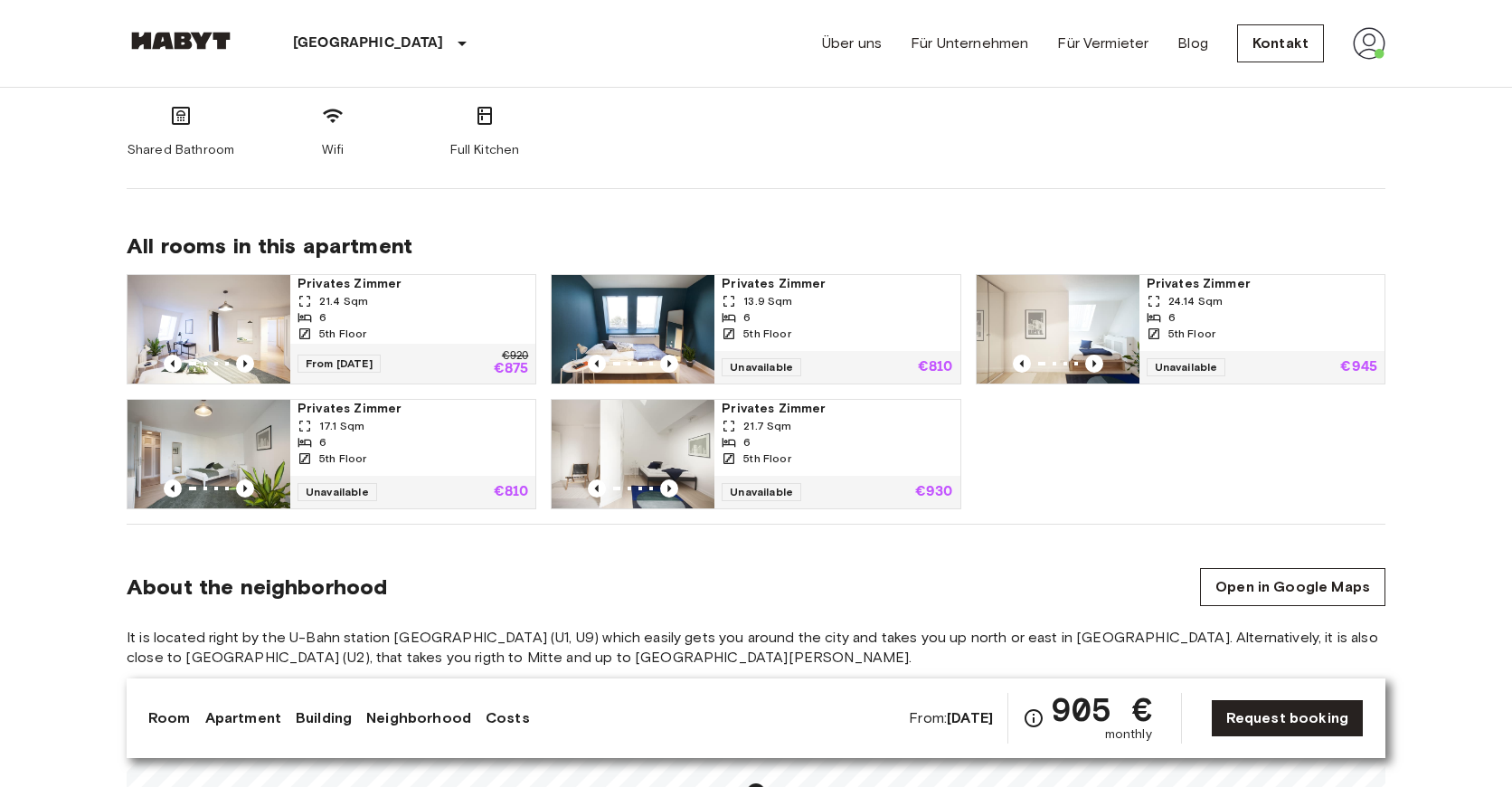
click at [238, 313] on img at bounding box center [208, 329] width 162 height 109
